Goal: Task Accomplishment & Management: Use online tool/utility

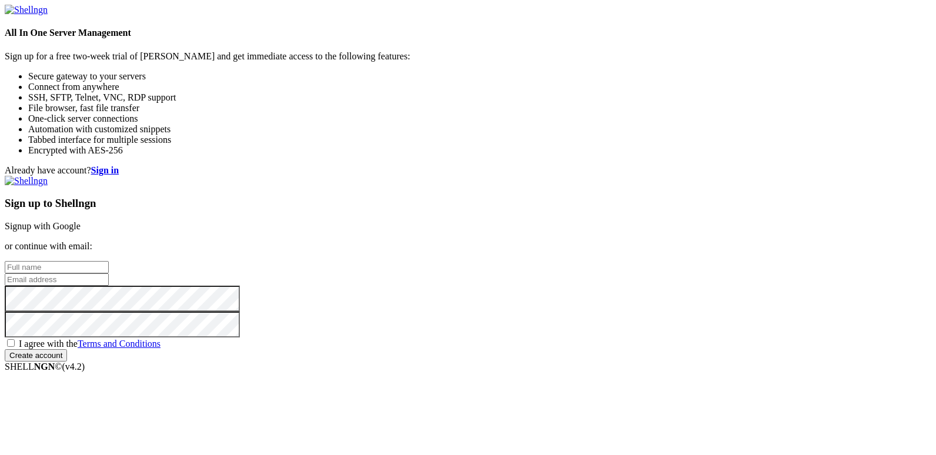
click at [81, 221] on link "Signup with Google" at bounding box center [43, 226] width 76 height 10
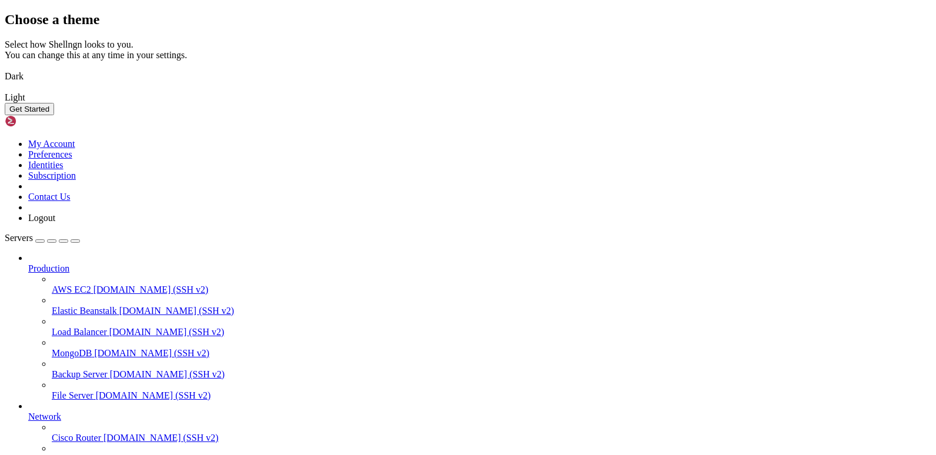
click at [54, 115] on button "Get Started" at bounding box center [29, 109] width 49 height 12
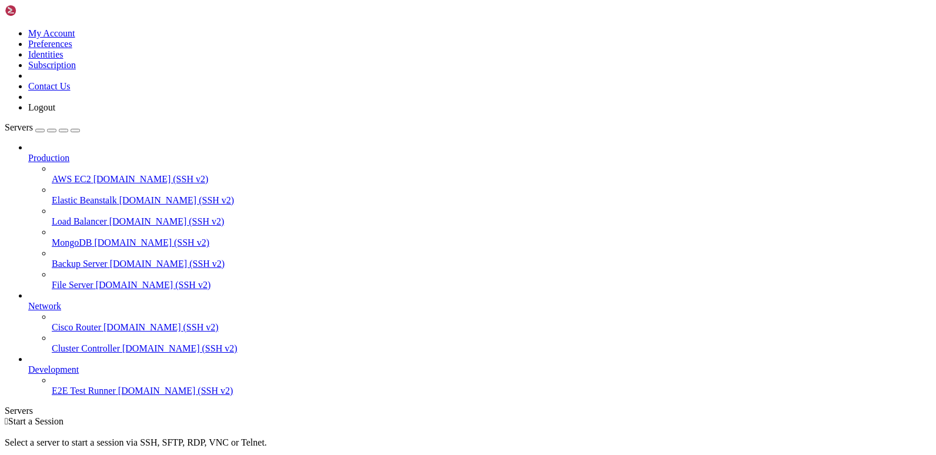
click at [5, 28] on icon at bounding box center [5, 28] width 0 height 0
click at [195, 416] on div " Start a Session Select a server to start a session via SSH, SFTP, RDP, VNC or…" at bounding box center [468, 447] width 927 height 63
click at [40, 131] on div "button" at bounding box center [40, 131] width 0 height 0
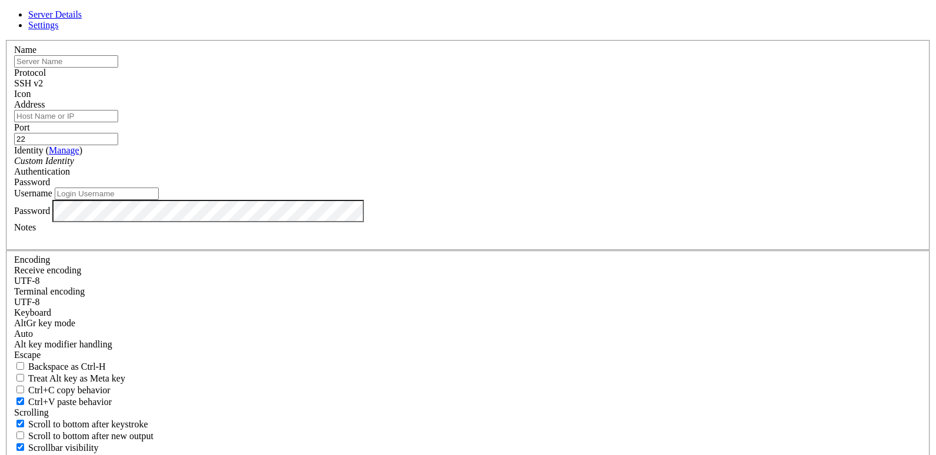
click at [5, 40] on icon at bounding box center [5, 40] width 0 height 0
